Goal: Task Accomplishment & Management: Use online tool/utility

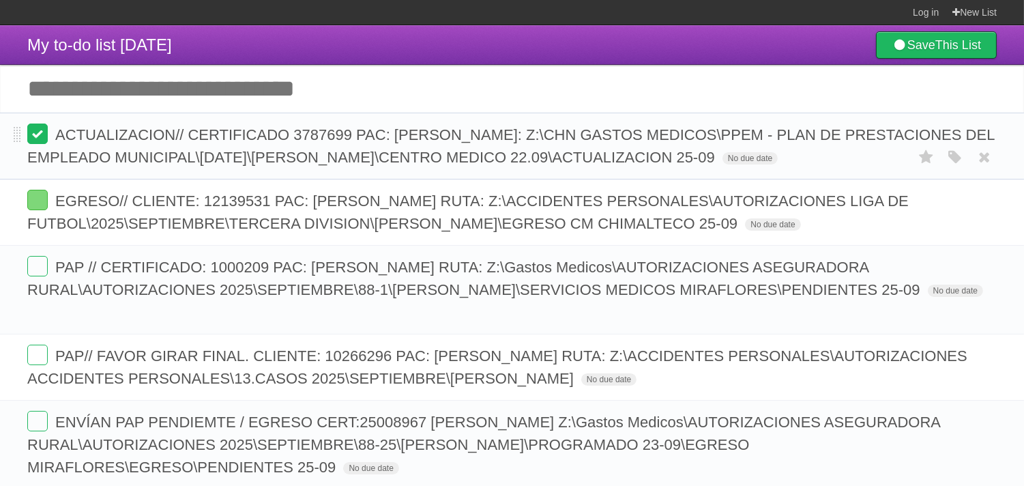
click at [43, 138] on label at bounding box center [37, 134] width 20 height 20
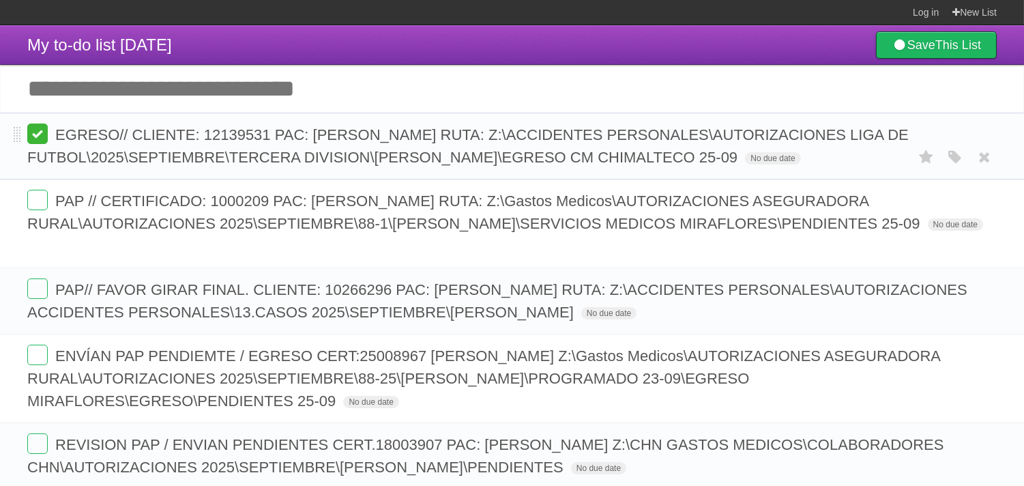
click at [45, 139] on label at bounding box center [37, 134] width 20 height 20
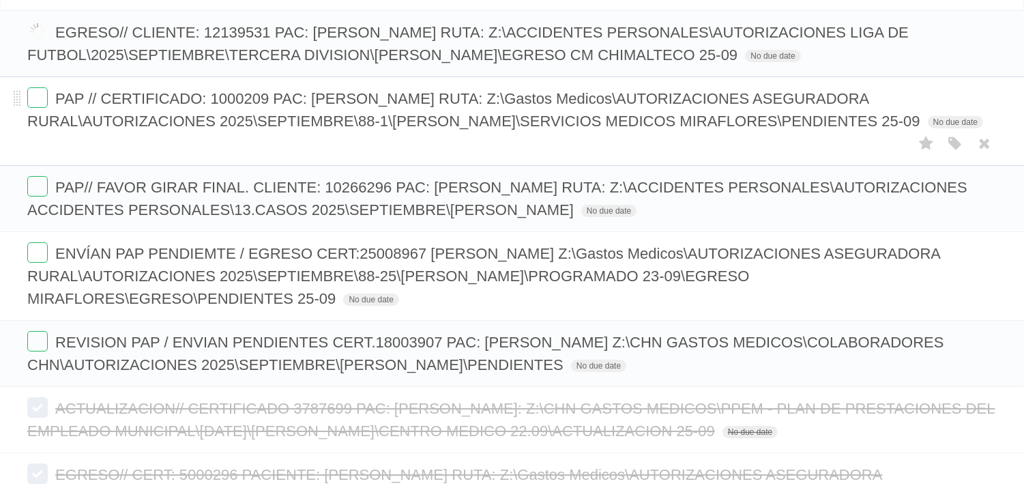
scroll to position [76, 0]
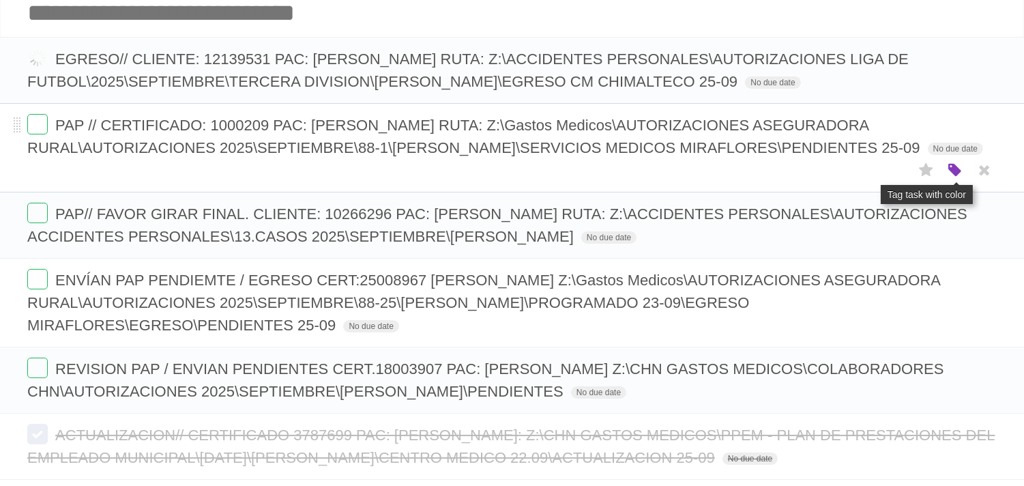
click at [953, 174] on icon "button" at bounding box center [955, 171] width 19 height 18
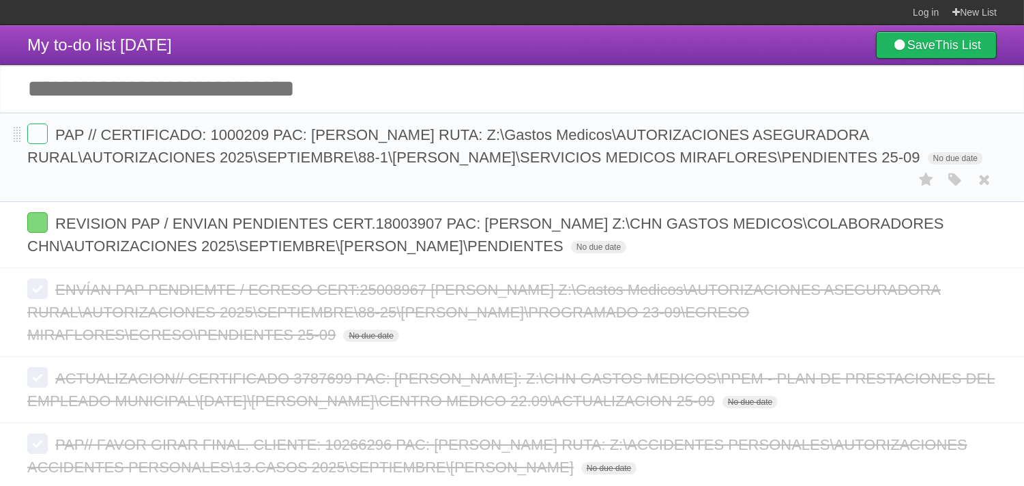
click at [944, 181] on div "White Red Blue Green Purple Orange" at bounding box center [955, 180] width 26 height 23
click at [957, 178] on icon "button" at bounding box center [955, 180] width 19 height 18
click at [823, 178] on label "Red" at bounding box center [822, 179] width 15 height 15
